Goal: Check status: Check status

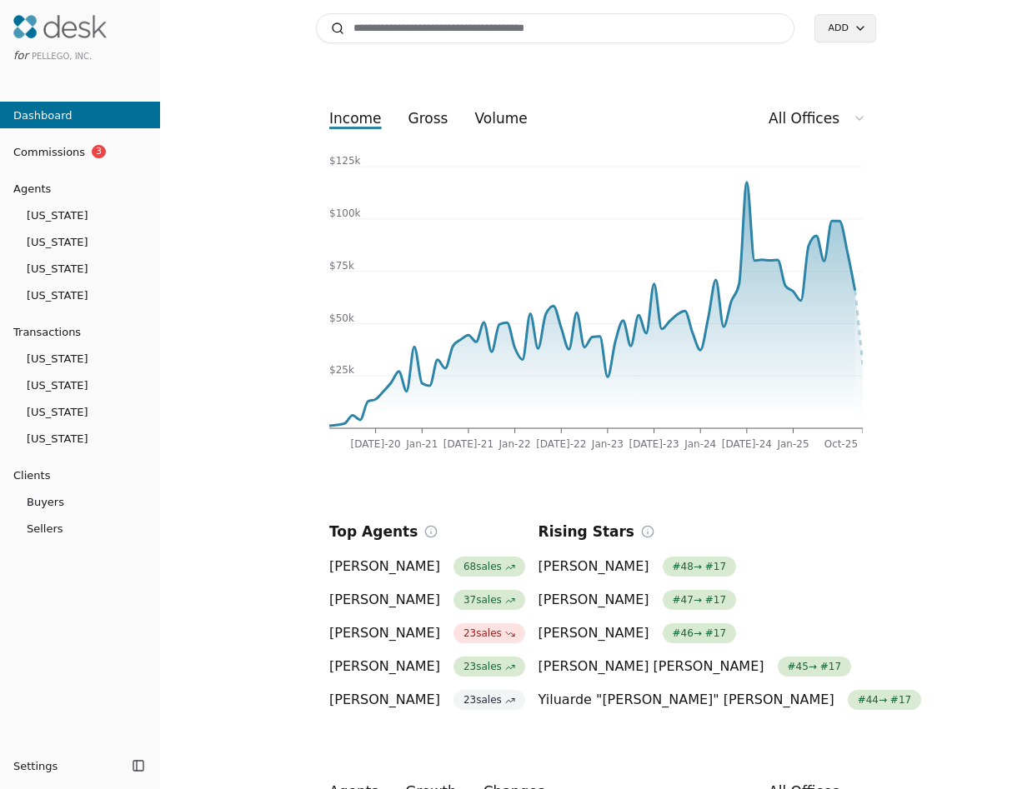
click at [121, 162] on link "Commissions 3" at bounding box center [80, 151] width 160 height 27
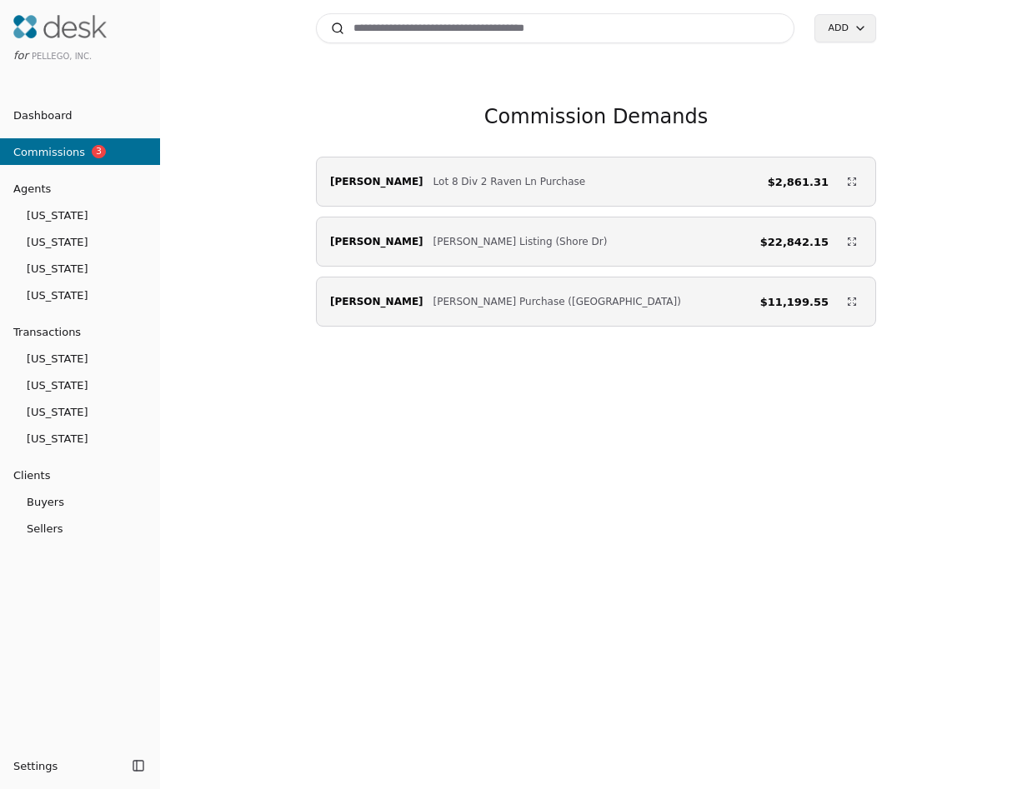
click at [547, 309] on span "Dugan Purchase (Pond Lane)" at bounding box center [557, 301] width 248 height 17
click at [428, 318] on div "Eamonn Noonan Dugan Purchase (Pond Lane) $11,199.55" at bounding box center [596, 301] width 558 height 33
click at [425, 34] on input at bounding box center [555, 28] width 478 height 30
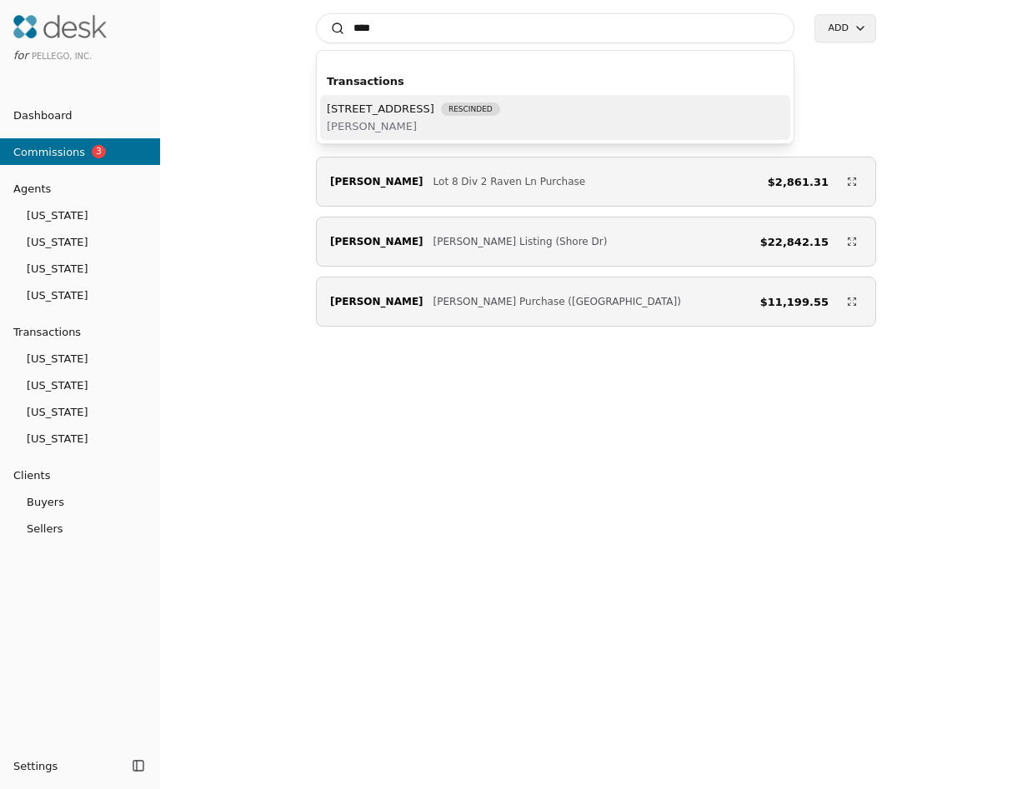
type input "****"
click at [420, 116] on span "4055 42nd Ave SW, Seattle, WA 98116" at bounding box center [381, 109] width 108 height 18
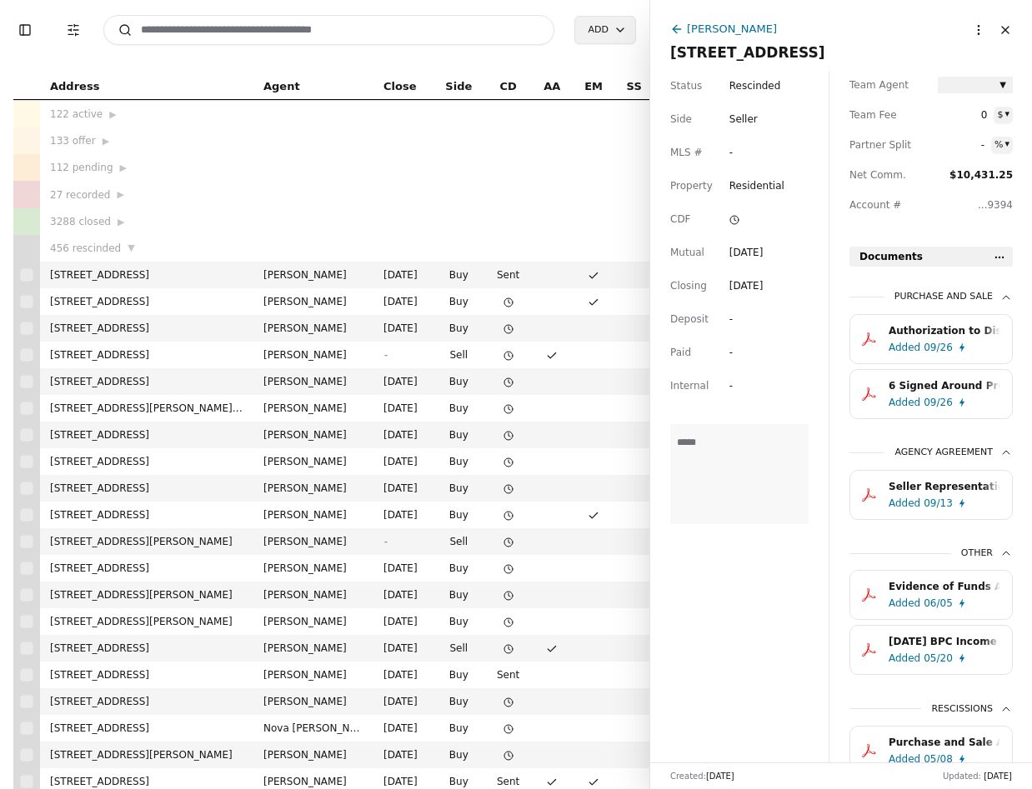
scroll to position [397, 0]
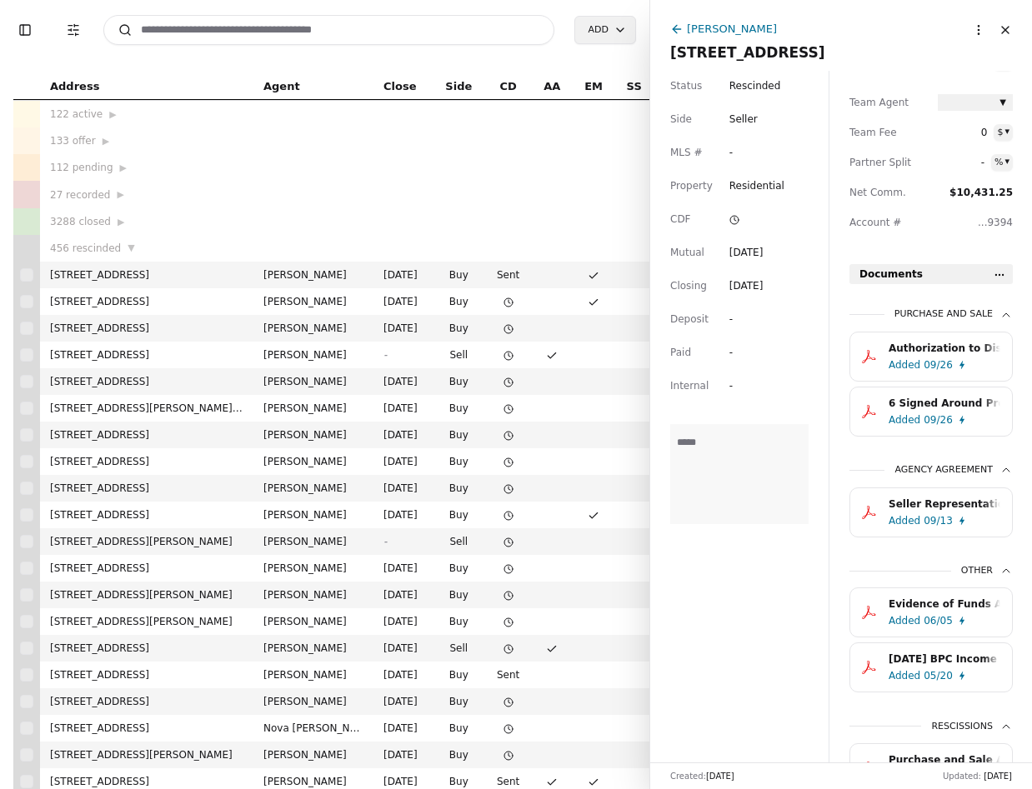
click at [940, 368] on div "09/26" at bounding box center [937, 365] width 29 height 17
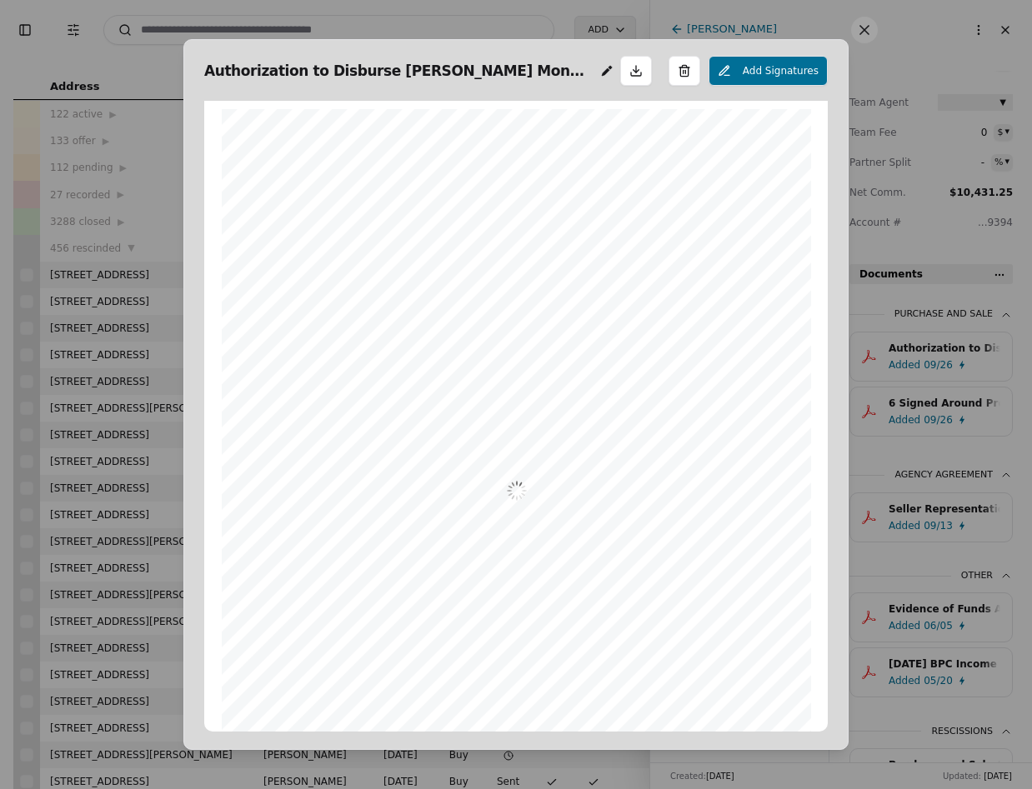
scroll to position [8, 0]
click at [863, 37] on button at bounding box center [864, 30] width 27 height 27
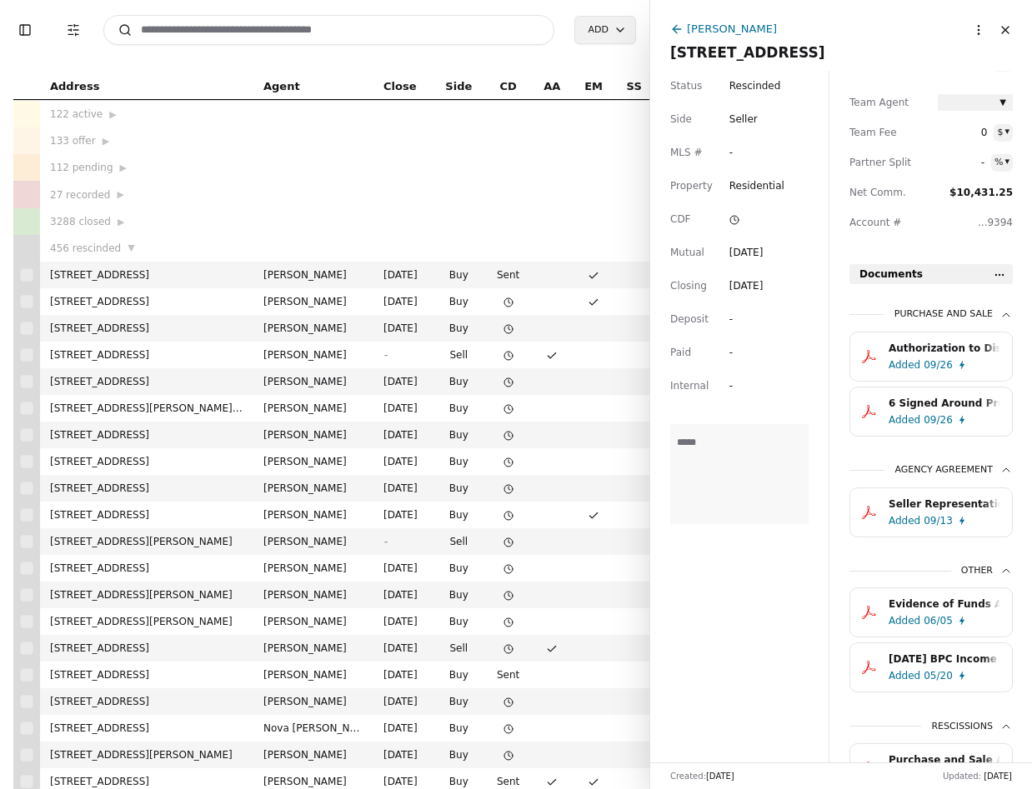
click at [979, 407] on div "6 Signed Around Proof of Funds 4055 42nd Ave SW.pdf" at bounding box center [944, 403] width 112 height 17
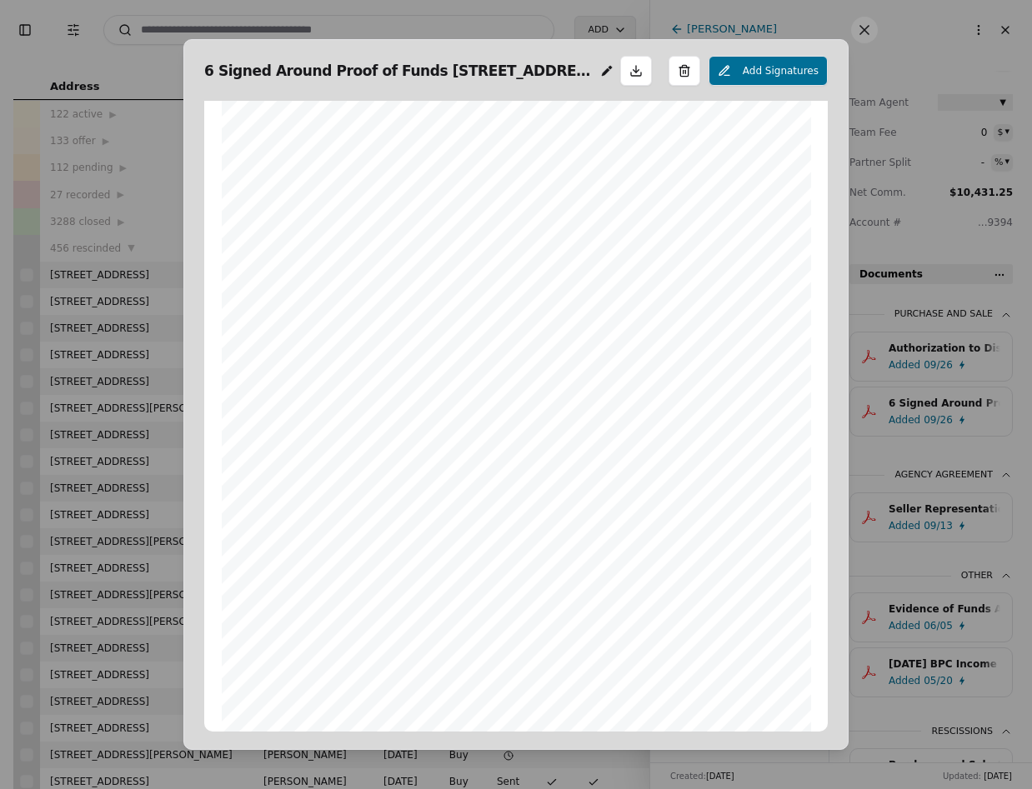
click at [866, 31] on button at bounding box center [864, 30] width 27 height 27
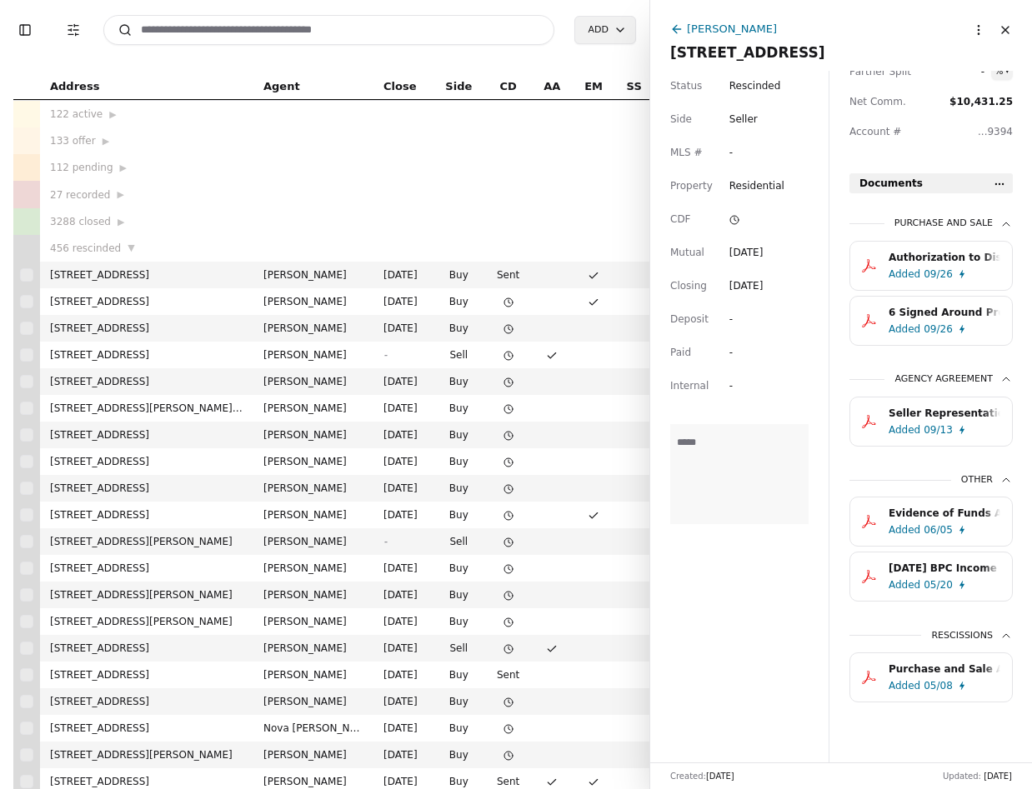
scroll to position [0, 0]
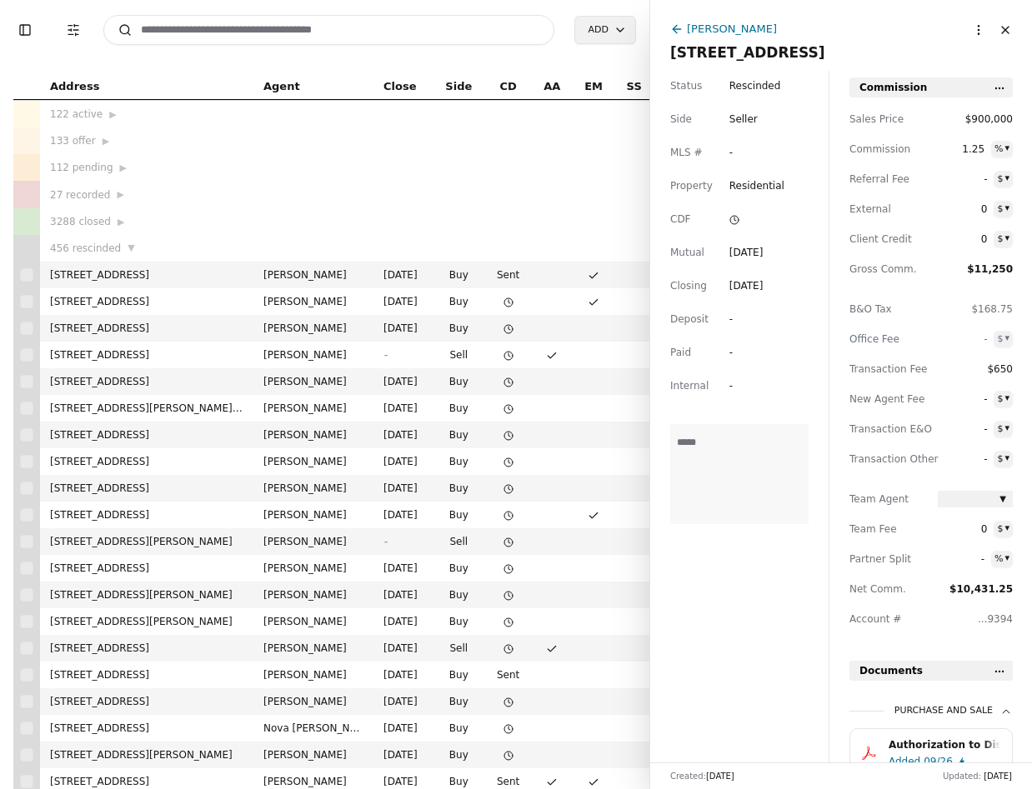
click at [749, 91] on span "Rescinded" at bounding box center [755, 86] width 52 height 17
